Goal: Navigation & Orientation: Find specific page/section

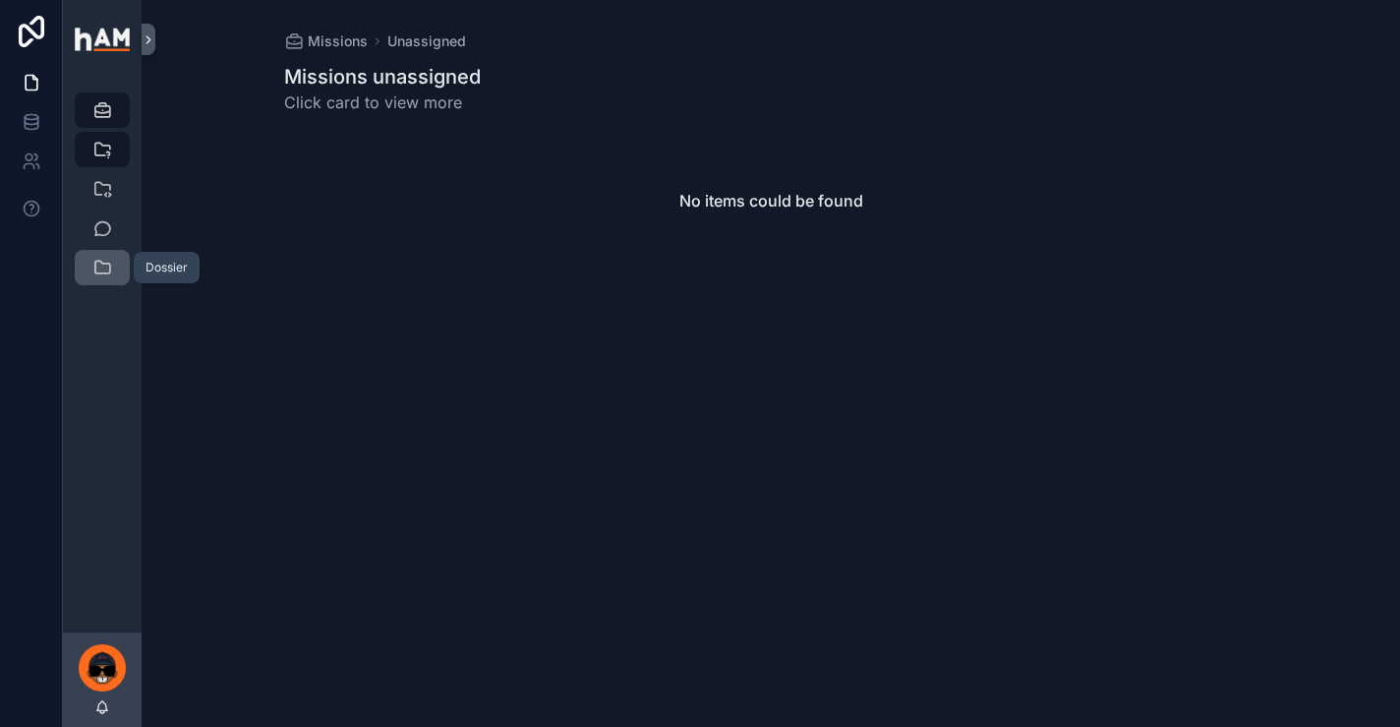
click at [96, 266] on icon "scrollable content" at bounding box center [102, 268] width 20 height 20
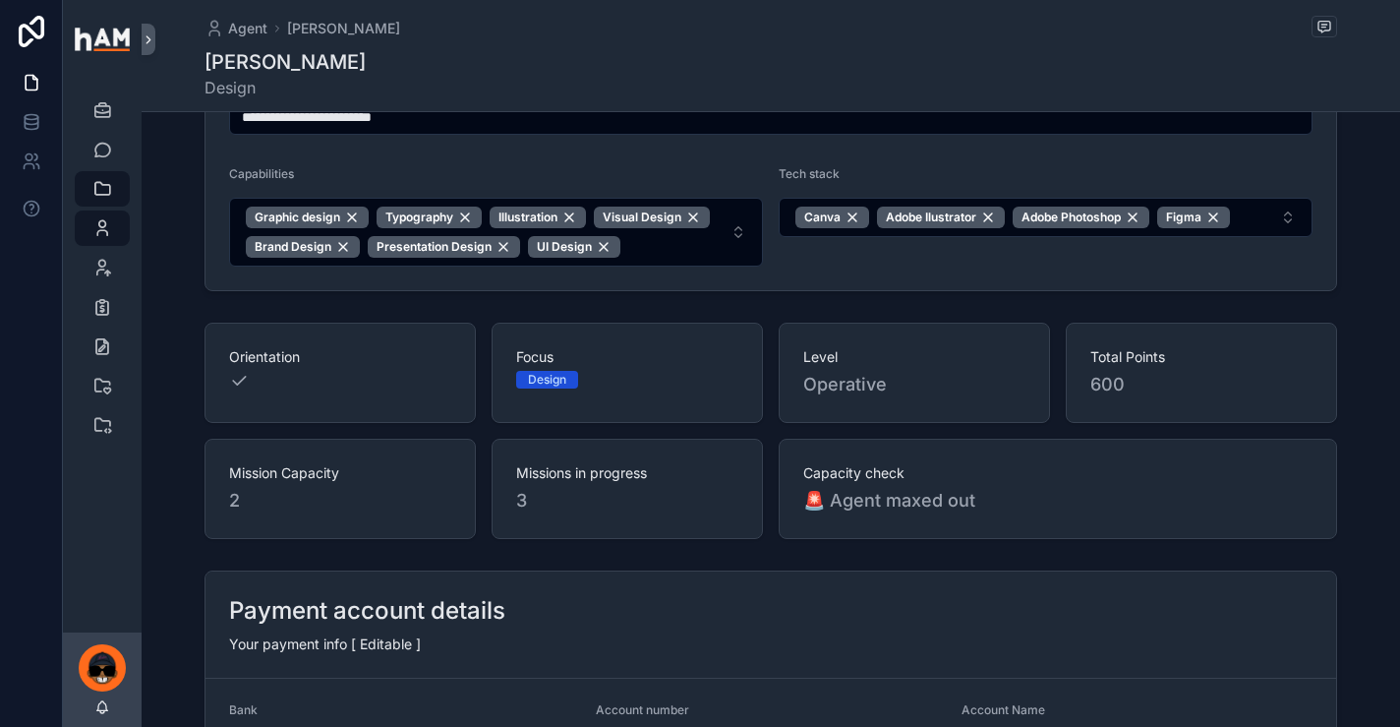
scroll to position [746, 0]
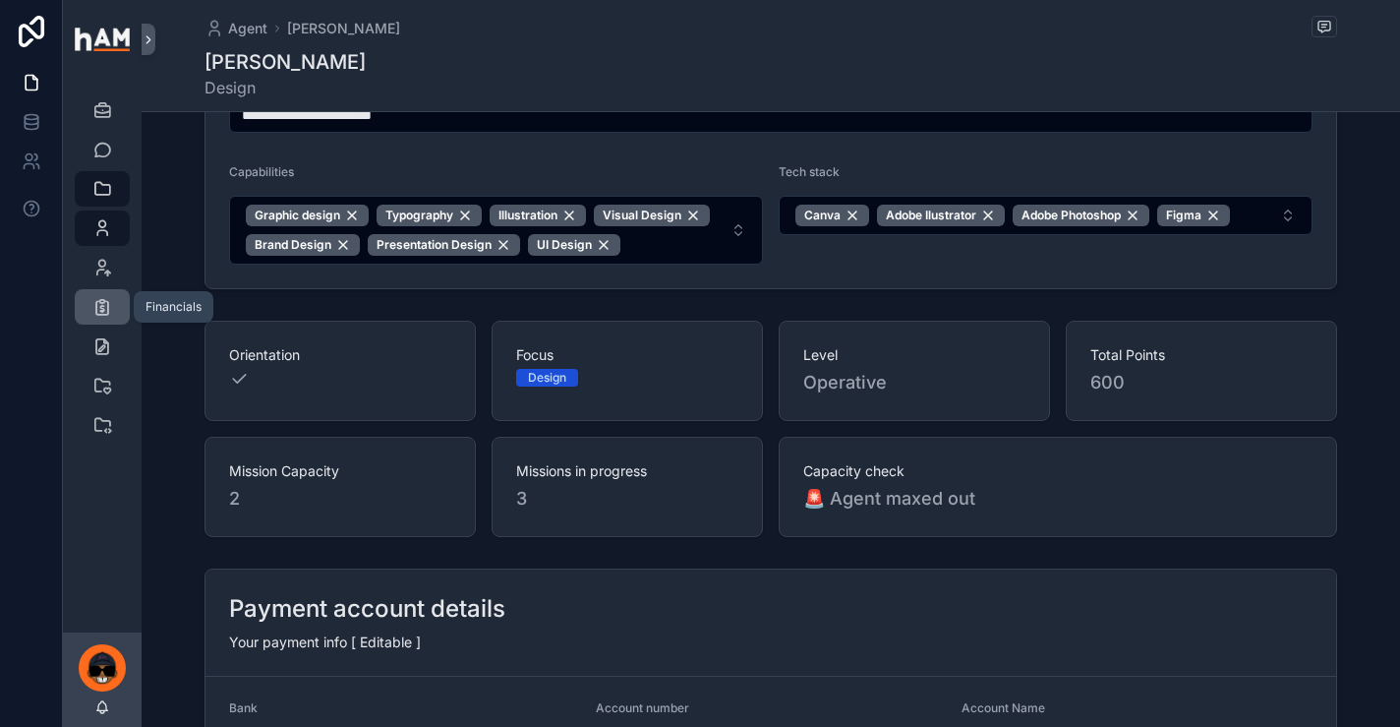
click at [103, 301] on icon "scrollable content" at bounding box center [102, 307] width 20 height 20
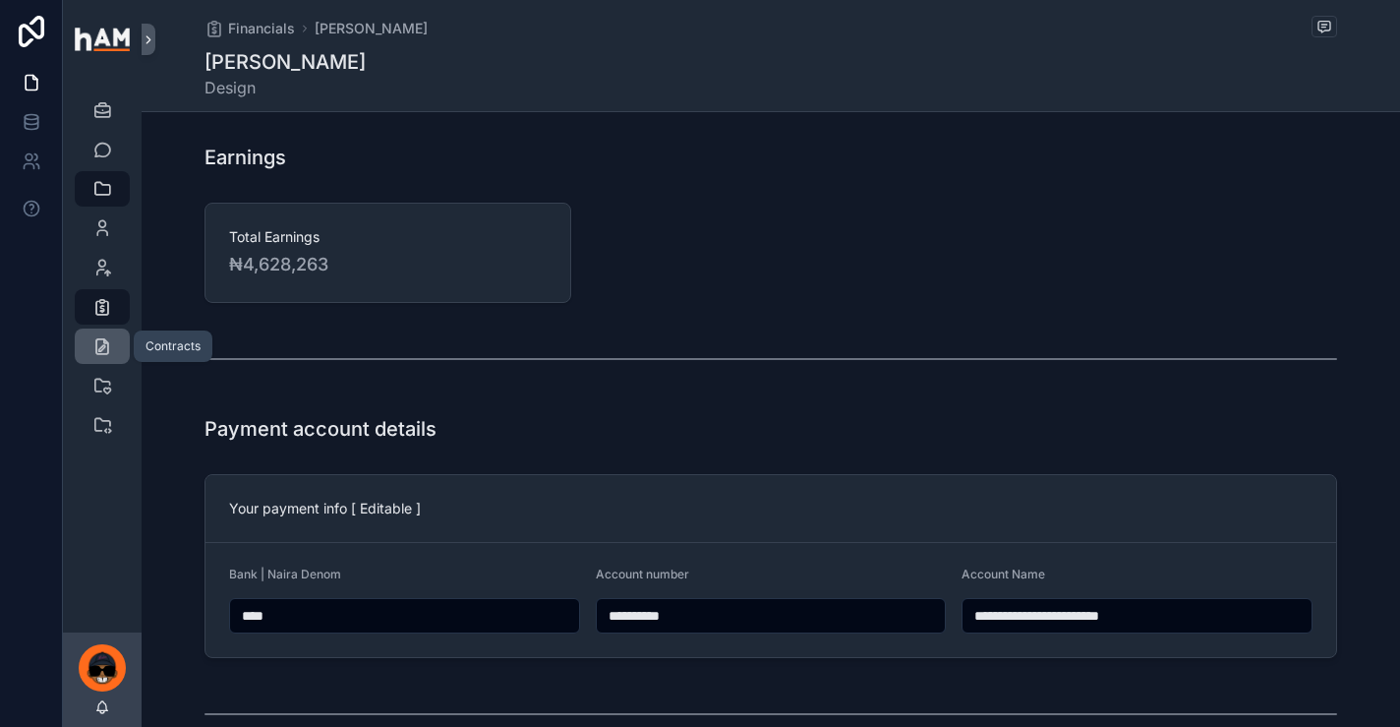
click at [104, 349] on icon "scrollable content" at bounding box center [102, 346] width 20 height 20
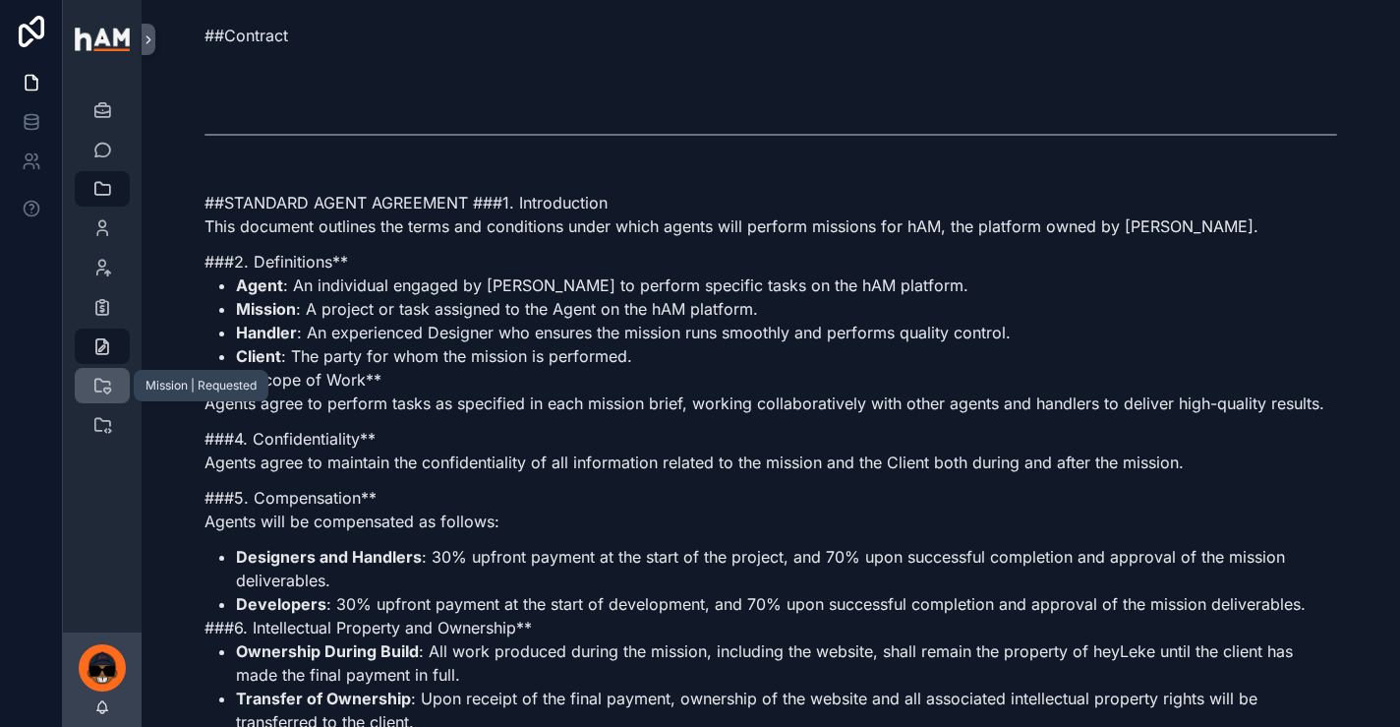
click at [102, 382] on icon "scrollable content" at bounding box center [102, 386] width 20 height 20
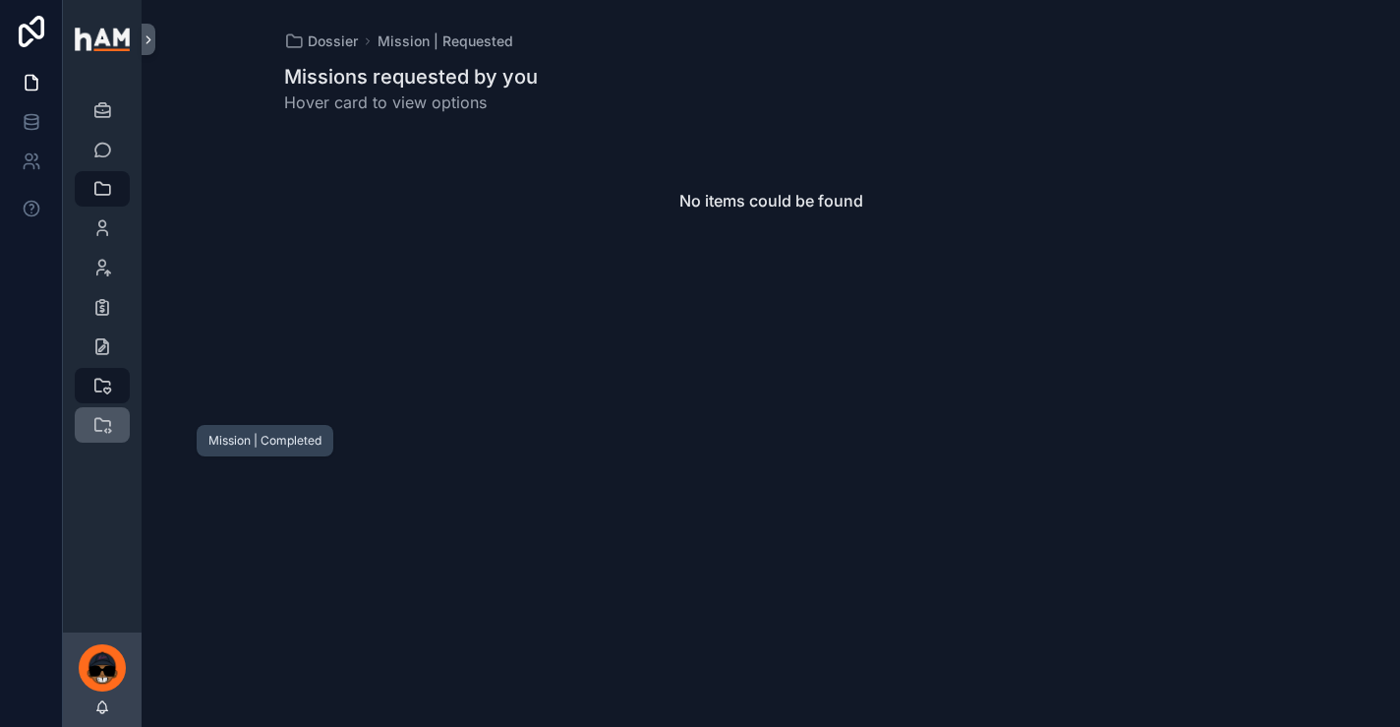
click at [99, 424] on icon "scrollable content" at bounding box center [102, 425] width 20 height 20
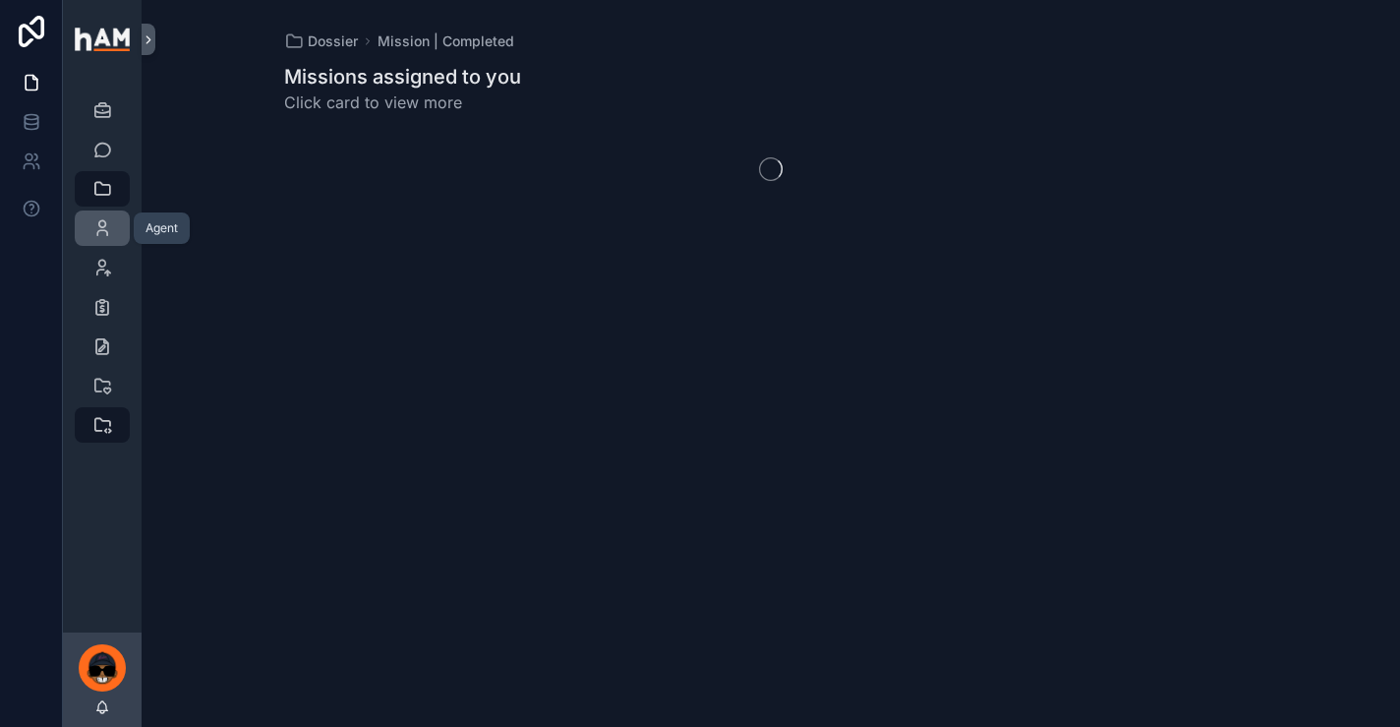
click at [108, 234] on icon "scrollable content" at bounding box center [102, 228] width 20 height 20
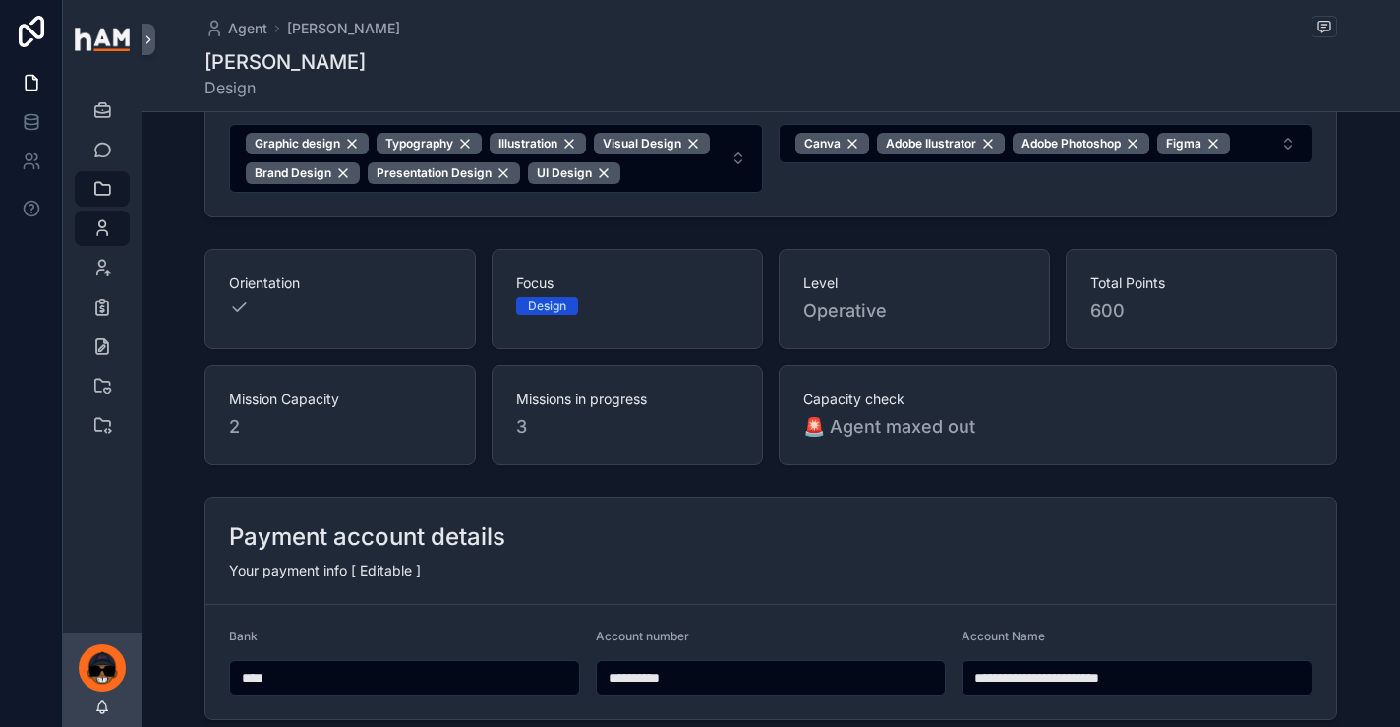
scroll to position [819, 0]
click at [105, 265] on icon "scrollable content" at bounding box center [102, 268] width 20 height 20
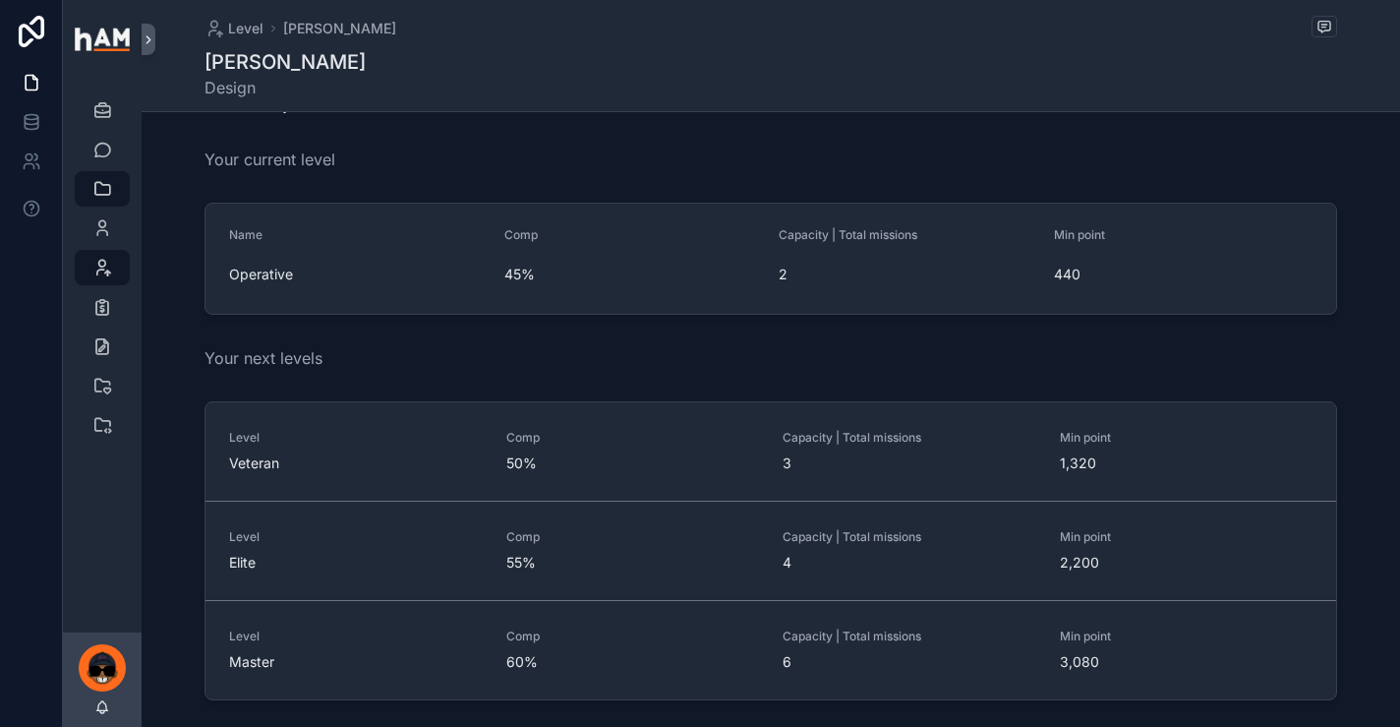
scroll to position [60, 0]
click at [34, 161] on icon at bounding box center [32, 161] width 20 height 20
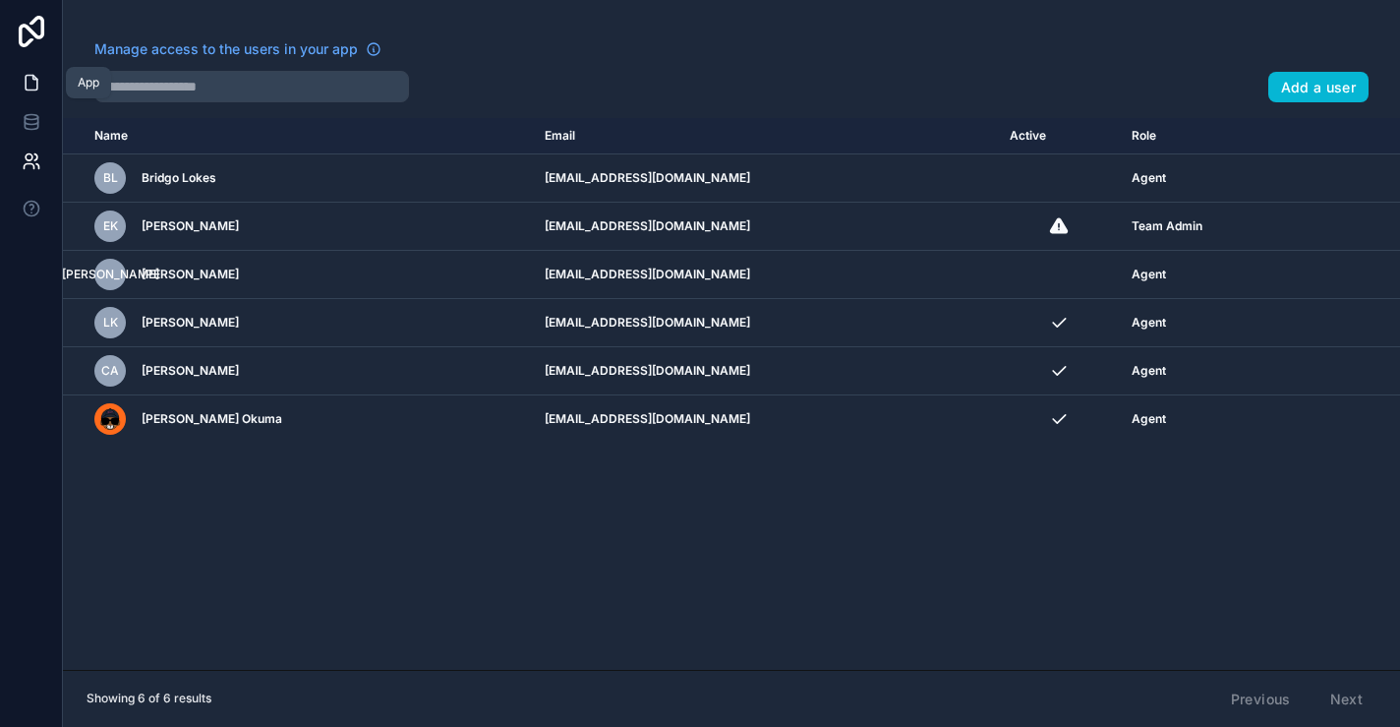
click at [29, 82] on icon at bounding box center [32, 83] width 20 height 20
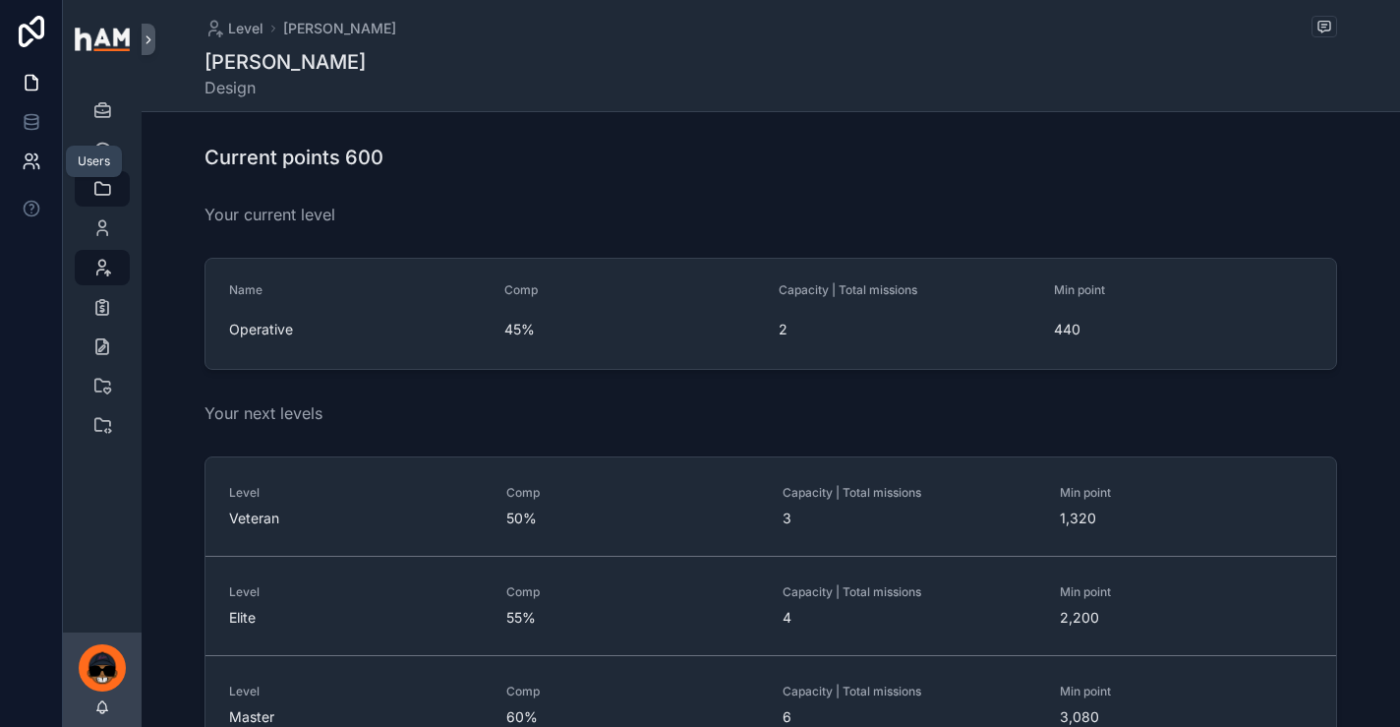
click at [22, 165] on icon at bounding box center [32, 161] width 20 height 20
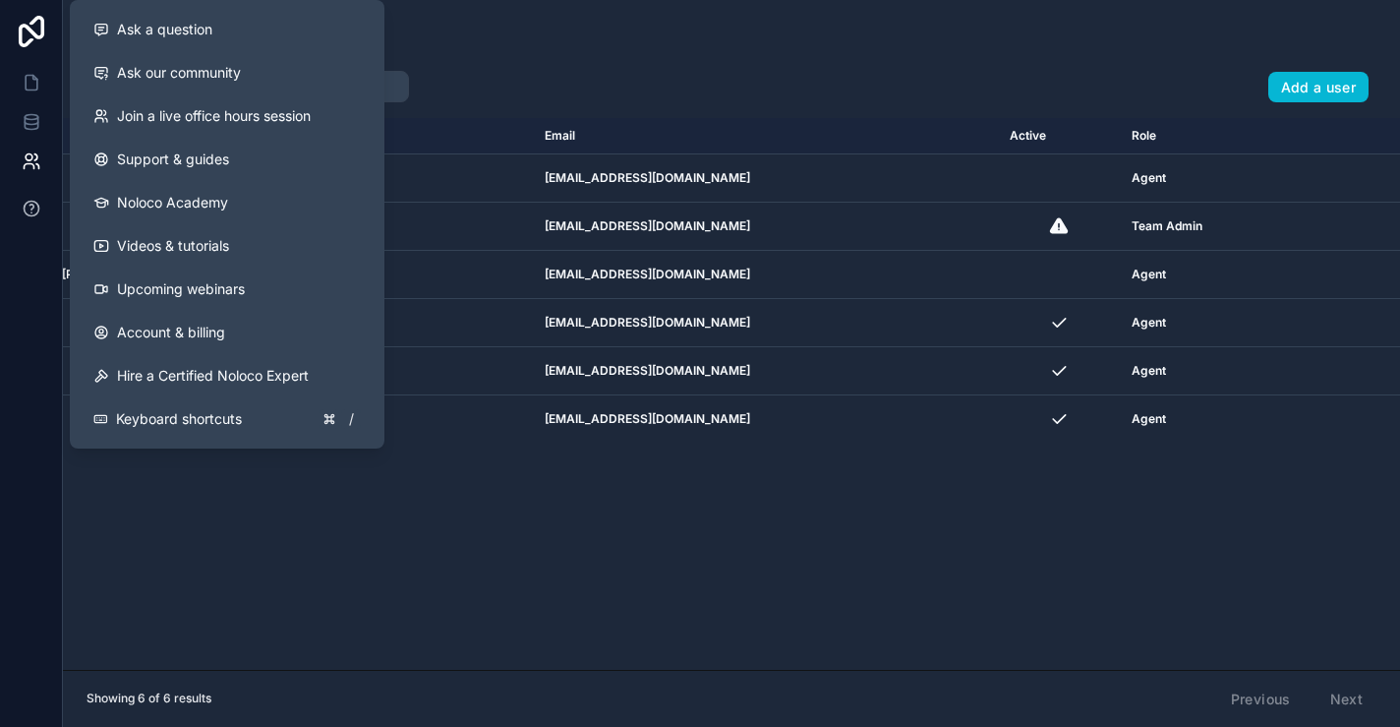
click at [35, 207] on icon at bounding box center [32, 209] width 20 height 20
click at [31, 124] on icon at bounding box center [31, 121] width 13 height 8
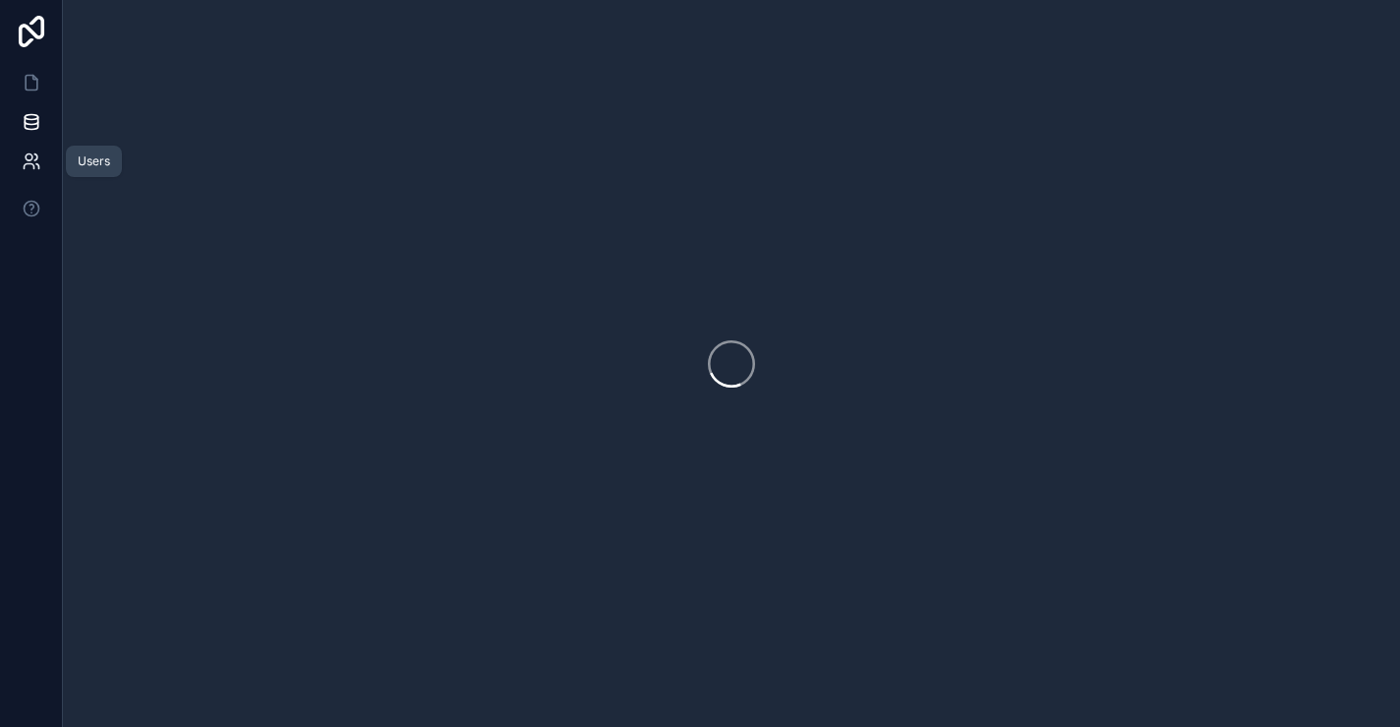
click at [26, 157] on icon at bounding box center [29, 157] width 7 height 7
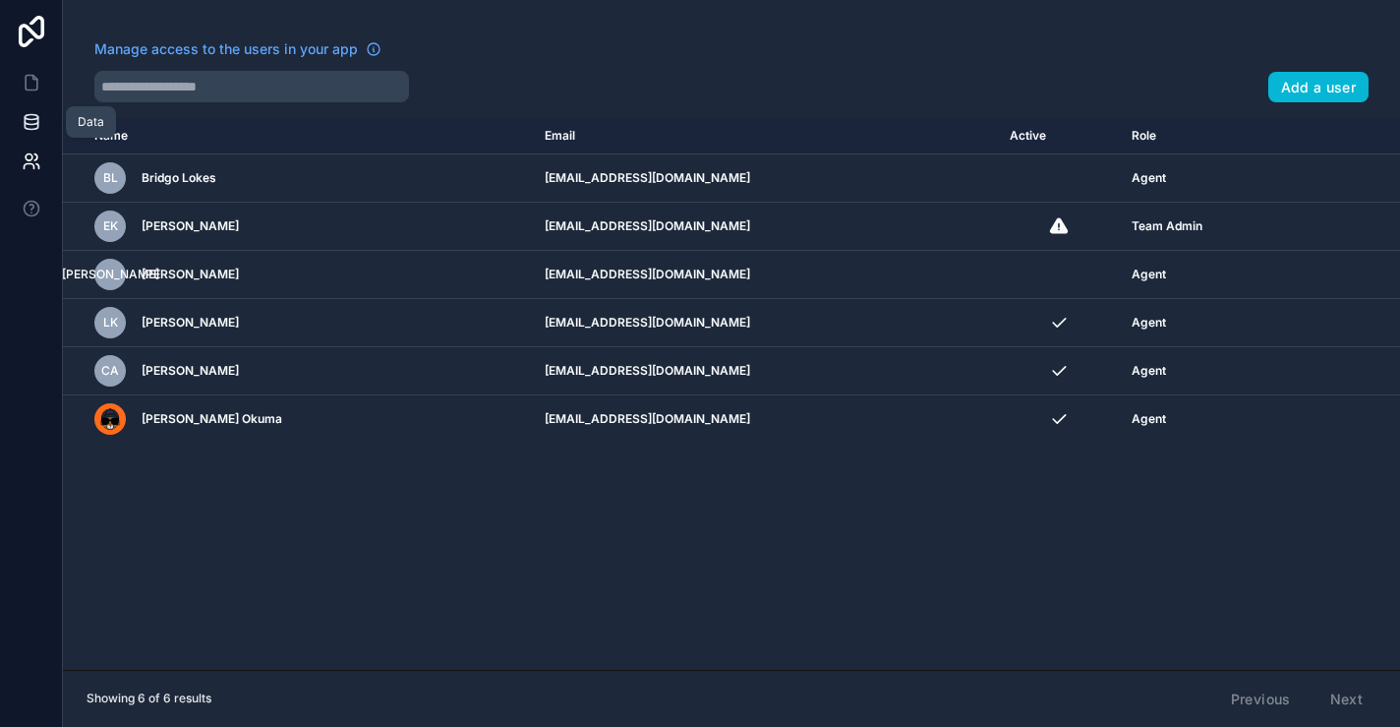
click at [41, 121] on link at bounding box center [31, 121] width 62 height 39
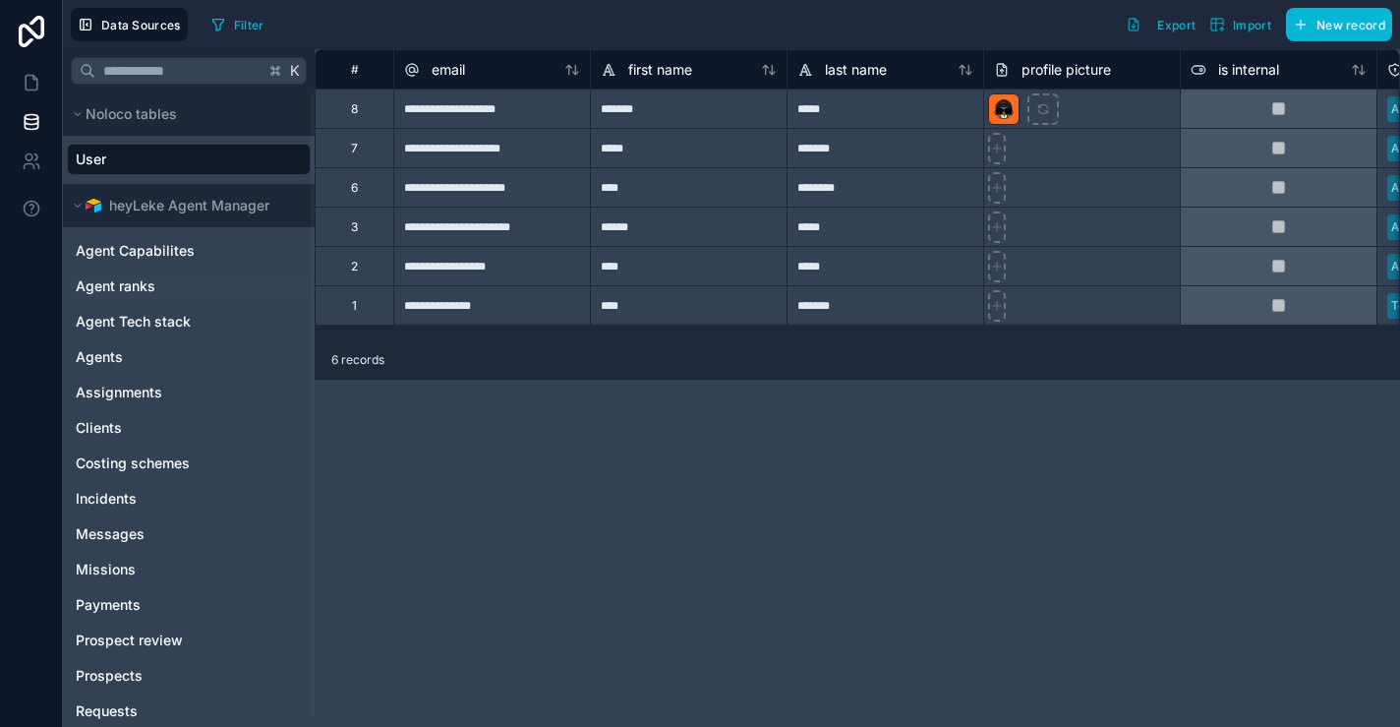
click at [127, 284] on span "Agent ranks" at bounding box center [116, 286] width 80 height 20
